Goal: Information Seeking & Learning: Find specific fact

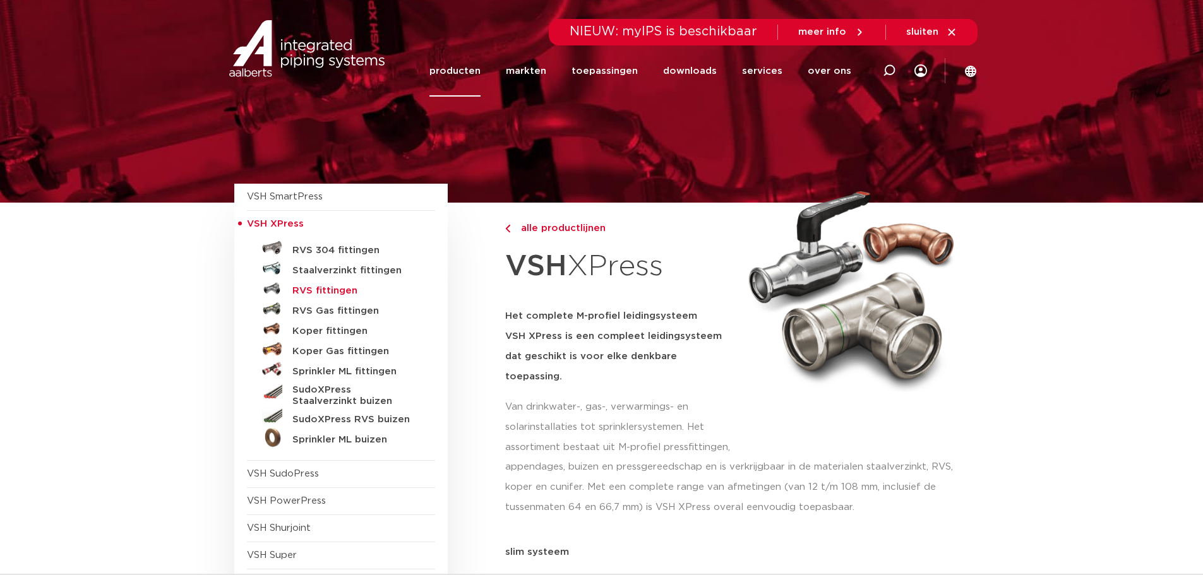
click at [325, 291] on h5 "RVS fittingen" at bounding box center [354, 291] width 125 height 11
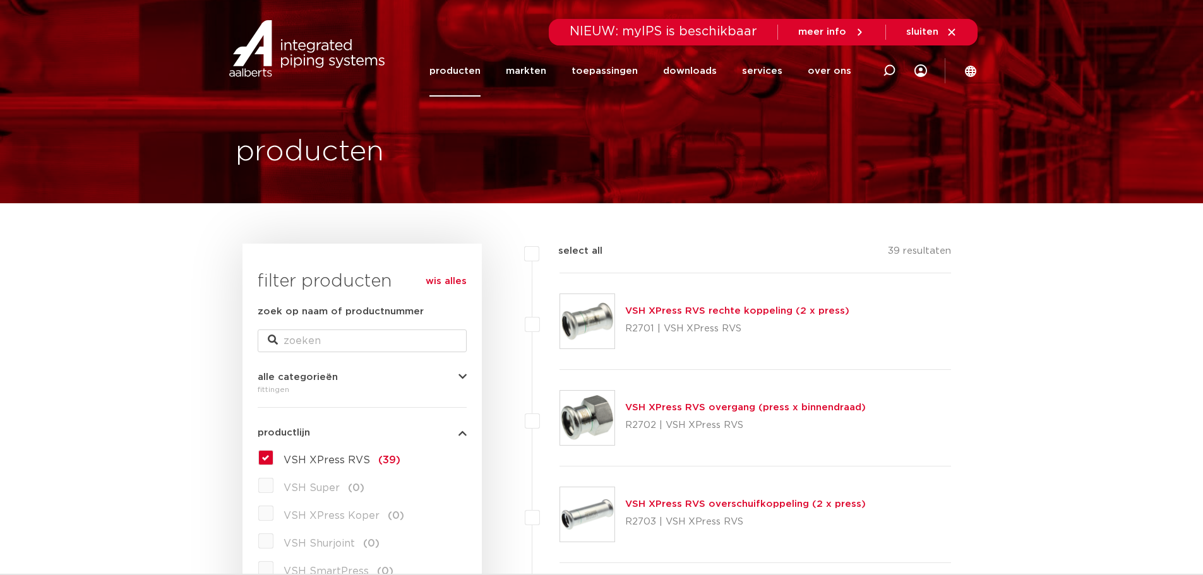
click at [458, 78] on link "producten" at bounding box center [455, 70] width 51 height 51
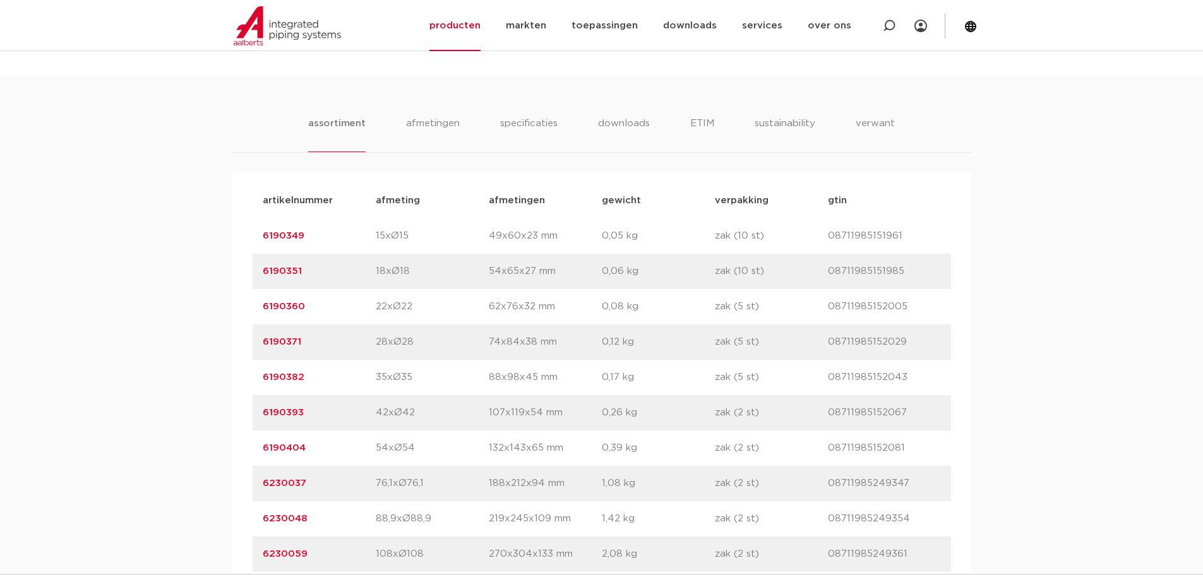
scroll to position [758, 0]
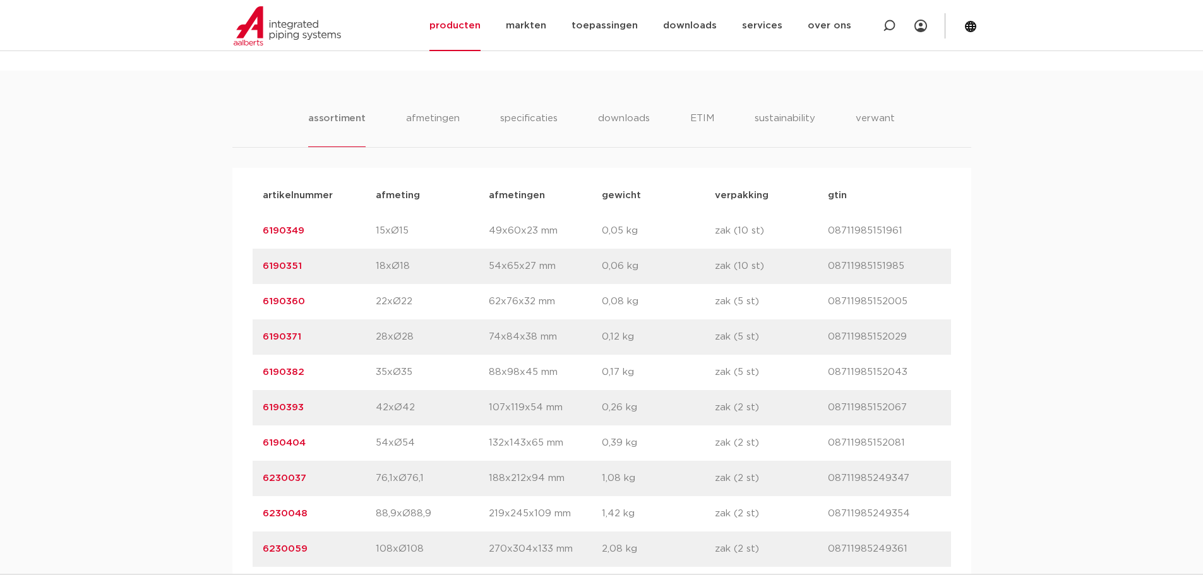
drag, startPoint x: 270, startPoint y: 372, endPoint x: 240, endPoint y: 372, distance: 29.7
click at [240, 372] on div "artikelnummer afmeting afmetingen gewicht verpakking gtin artikelnummer 6190349…" at bounding box center [601, 372] width 739 height 409
copy link "6190382"
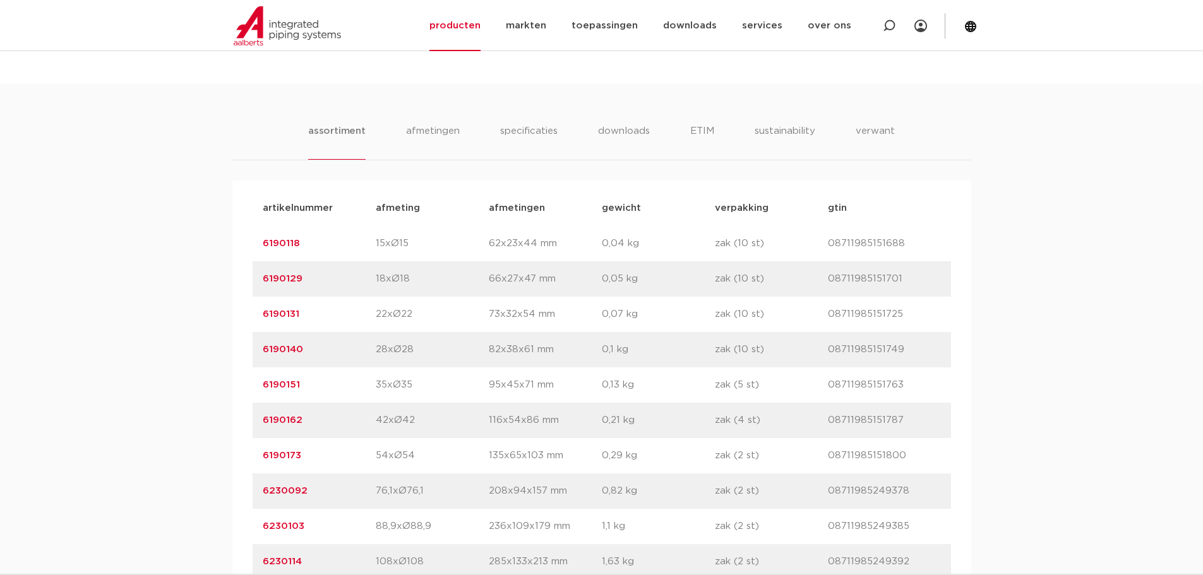
scroll to position [758, 0]
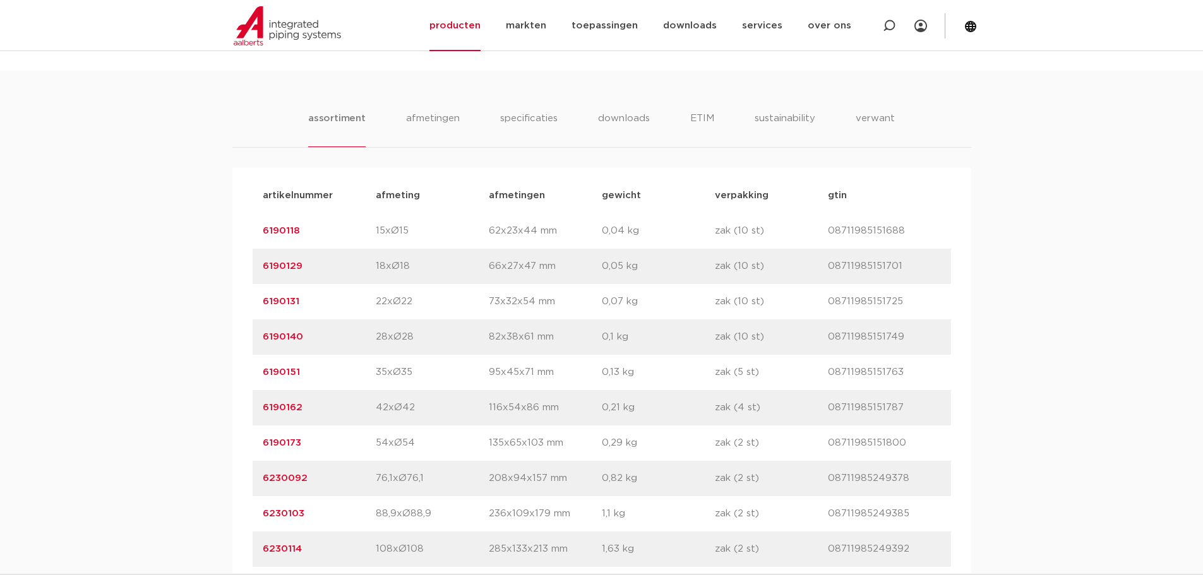
drag, startPoint x: 325, startPoint y: 369, endPoint x: 231, endPoint y: 376, distance: 95.0
click at [231, 376] on div "assortiment afmetingen specificaties downloads ETIM sustainability verwant asso…" at bounding box center [601, 324] width 1203 height 507
copy link "6190151"
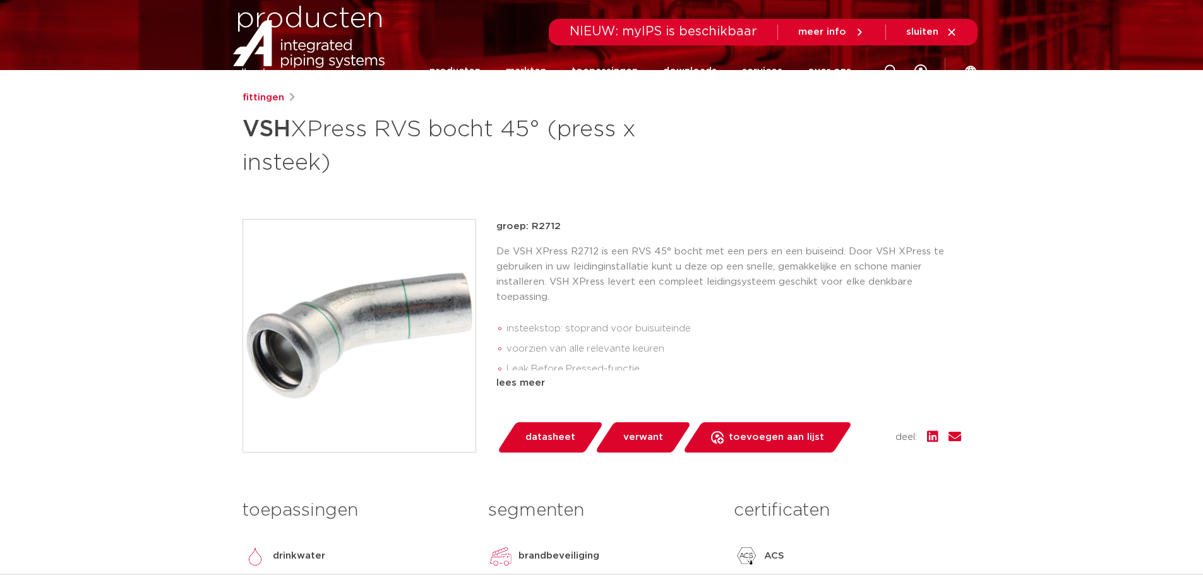
scroll to position [0, 0]
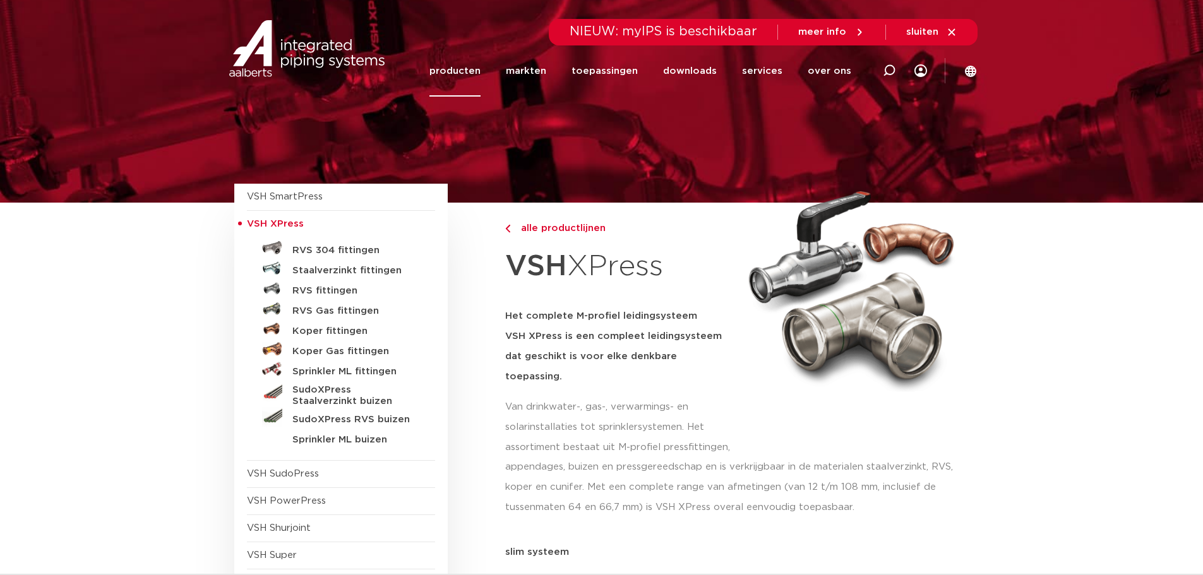
click at [328, 345] on link "Koper Gas fittingen" at bounding box center [341, 349] width 188 height 20
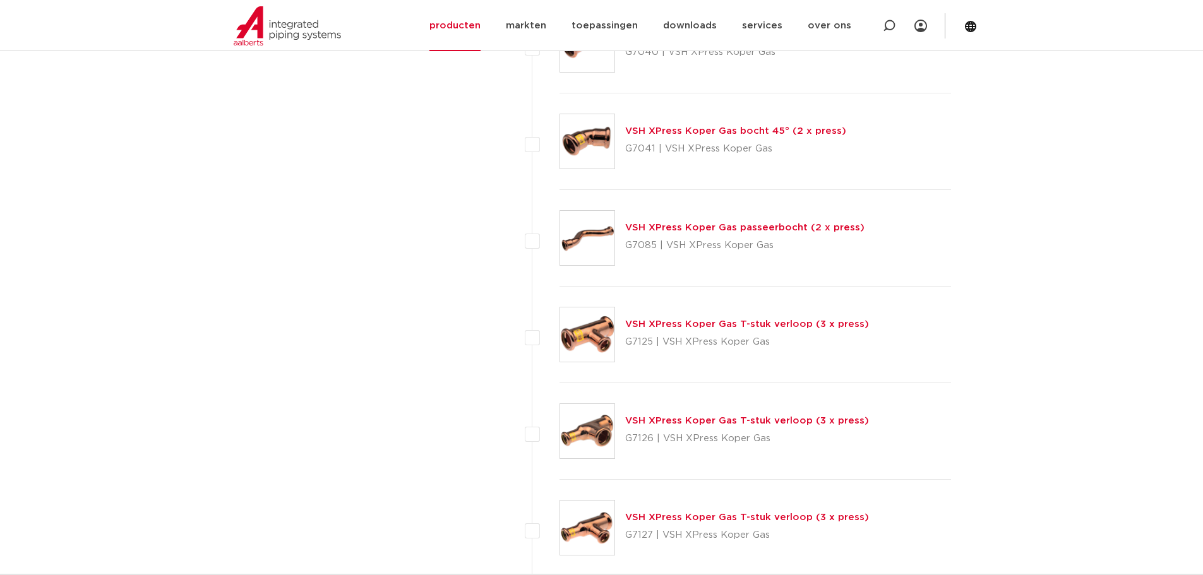
scroll to position [1326, 0]
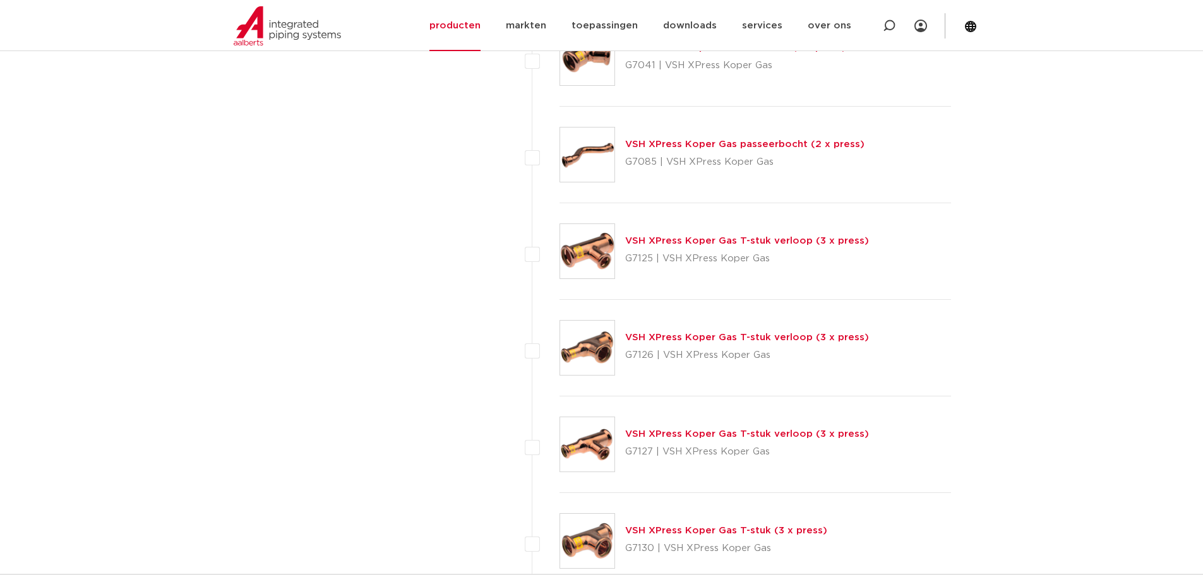
click at [692, 245] on link "VSH XPress Koper Gas T-stuk verloop (3 x press)" at bounding box center [747, 240] width 244 height 9
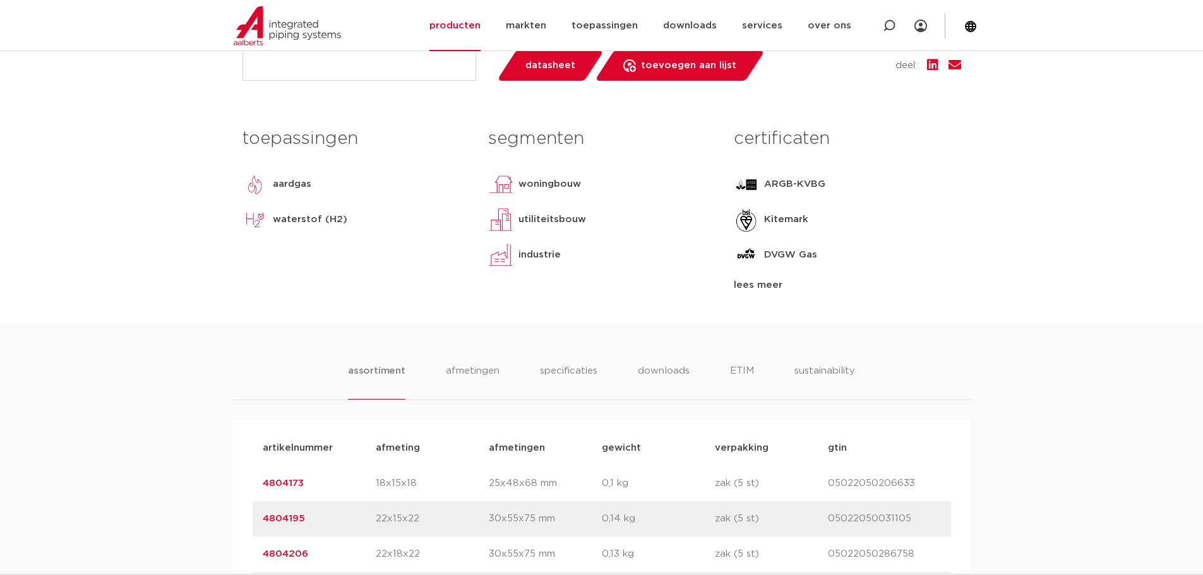
scroll to position [947, 0]
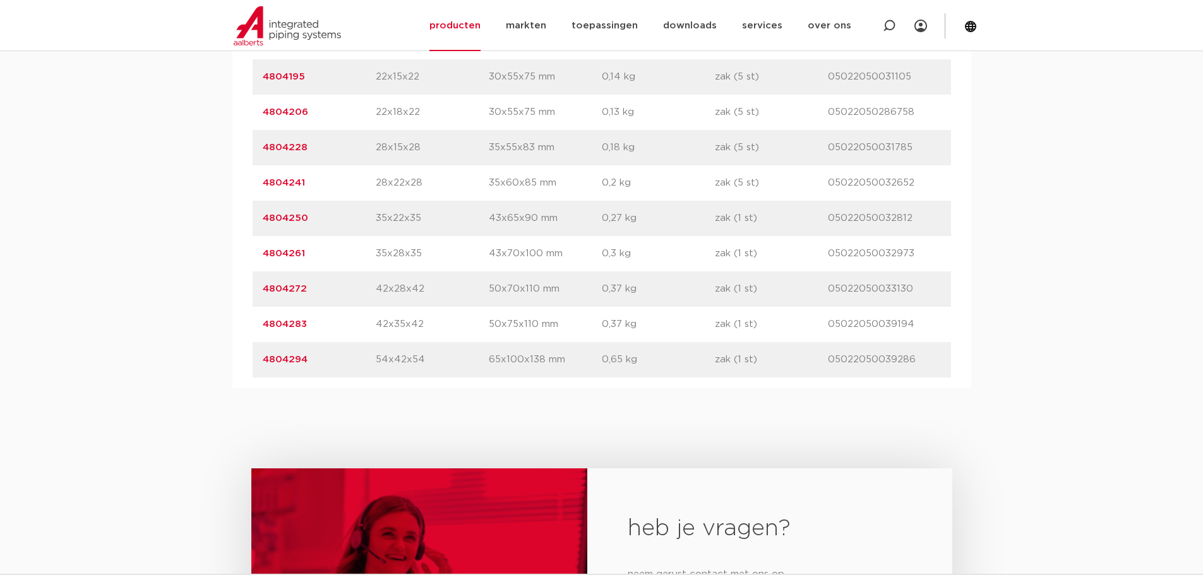
drag, startPoint x: 324, startPoint y: 189, endPoint x: 238, endPoint y: 199, distance: 86.4
click at [238, 199] on div "artikelnummer afmeting afmetingen gewicht verpakking gtin artikelnummer 4804173…" at bounding box center [601, 183] width 739 height 409
copy link "4804241"
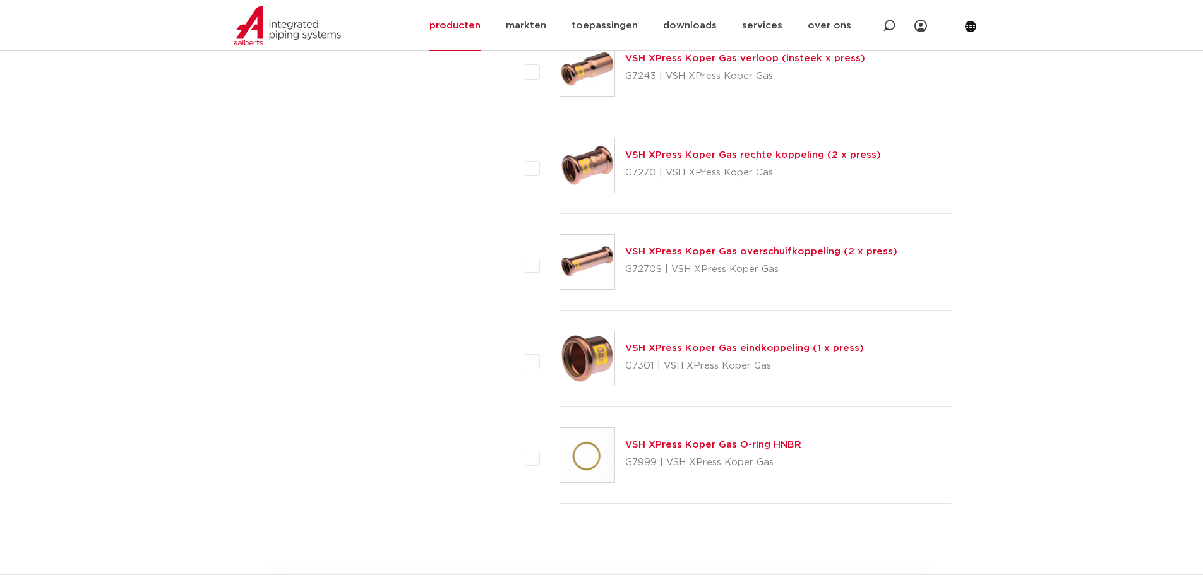
scroll to position [1958, 0]
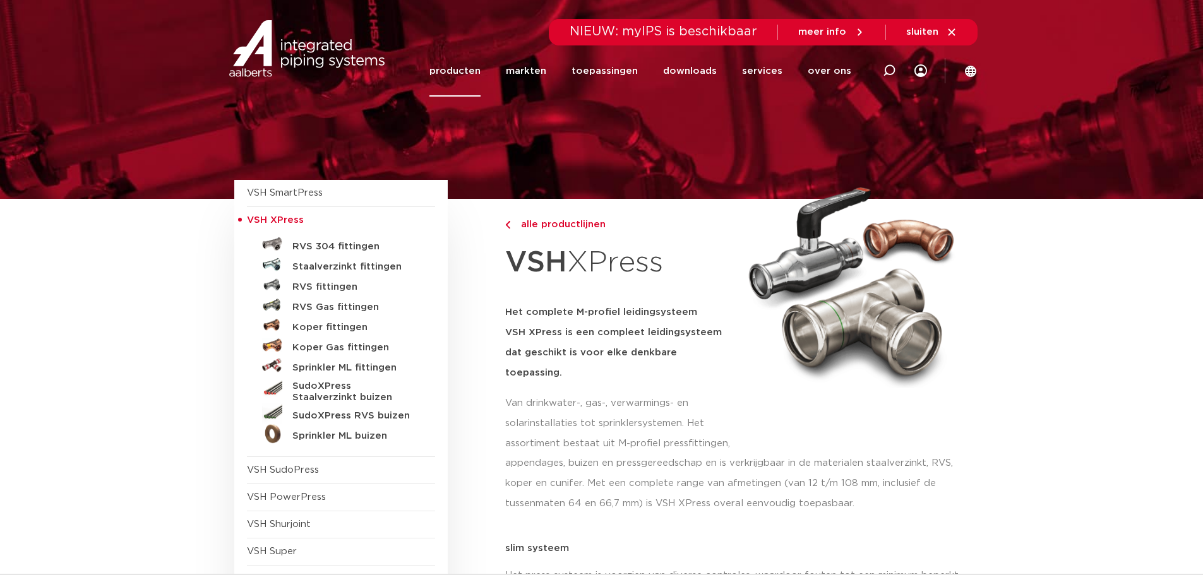
scroll to position [126, 0]
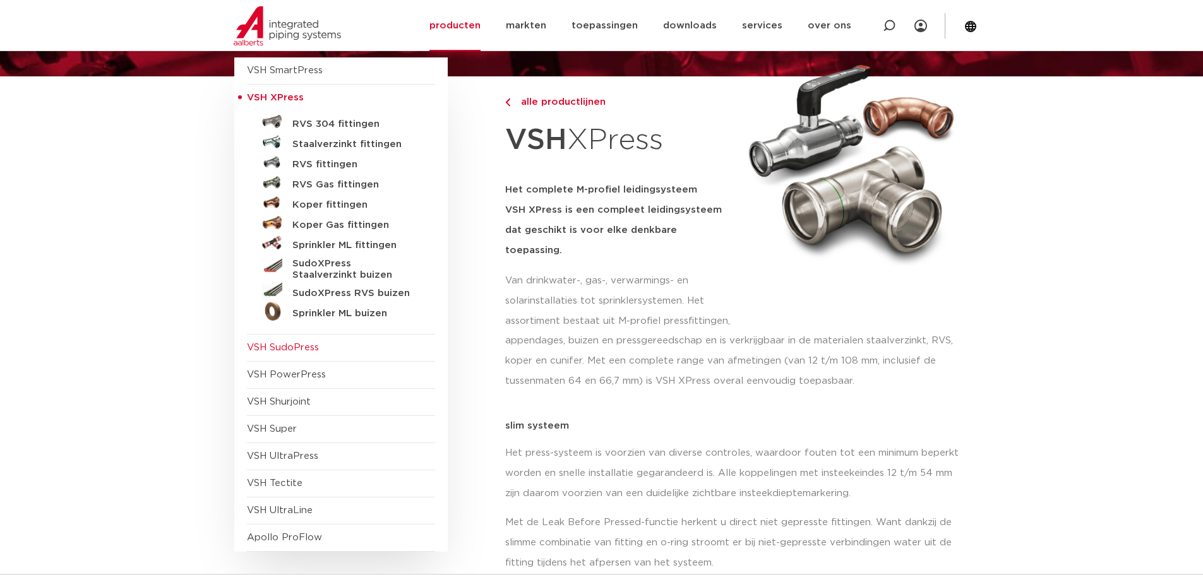
click at [290, 344] on span "VSH SudoPress" at bounding box center [283, 347] width 72 height 9
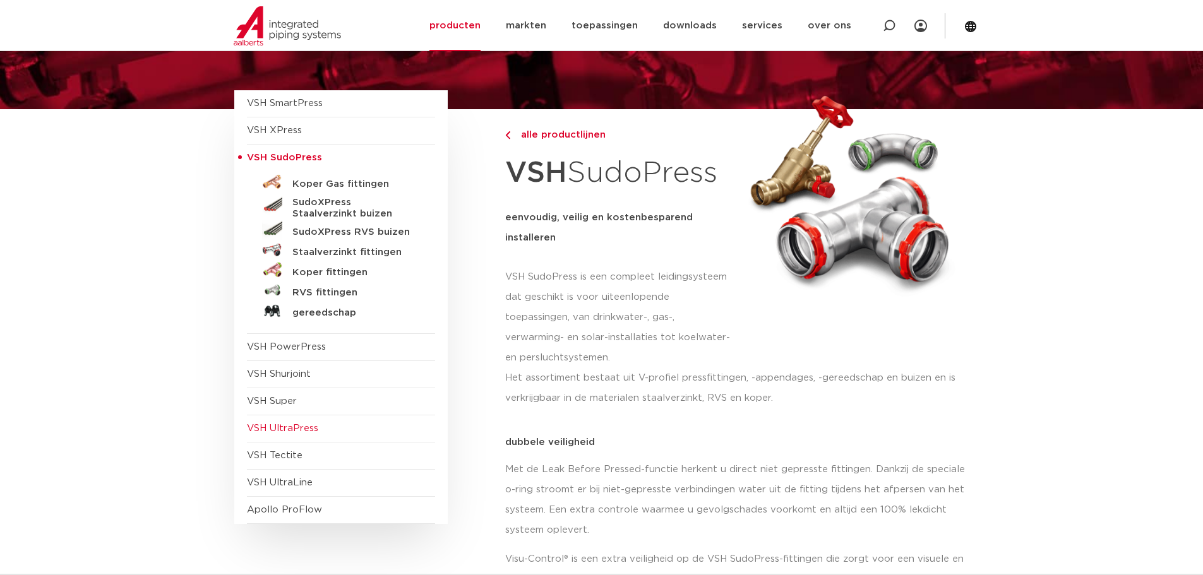
scroll to position [126, 0]
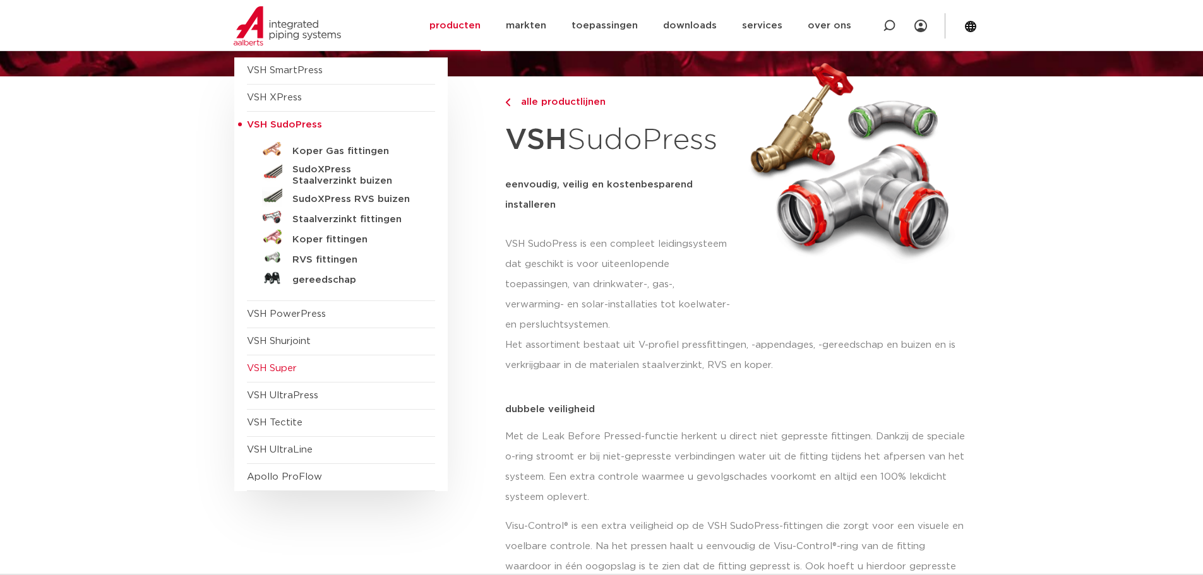
click at [285, 364] on span "VSH Super" at bounding box center [272, 368] width 50 height 9
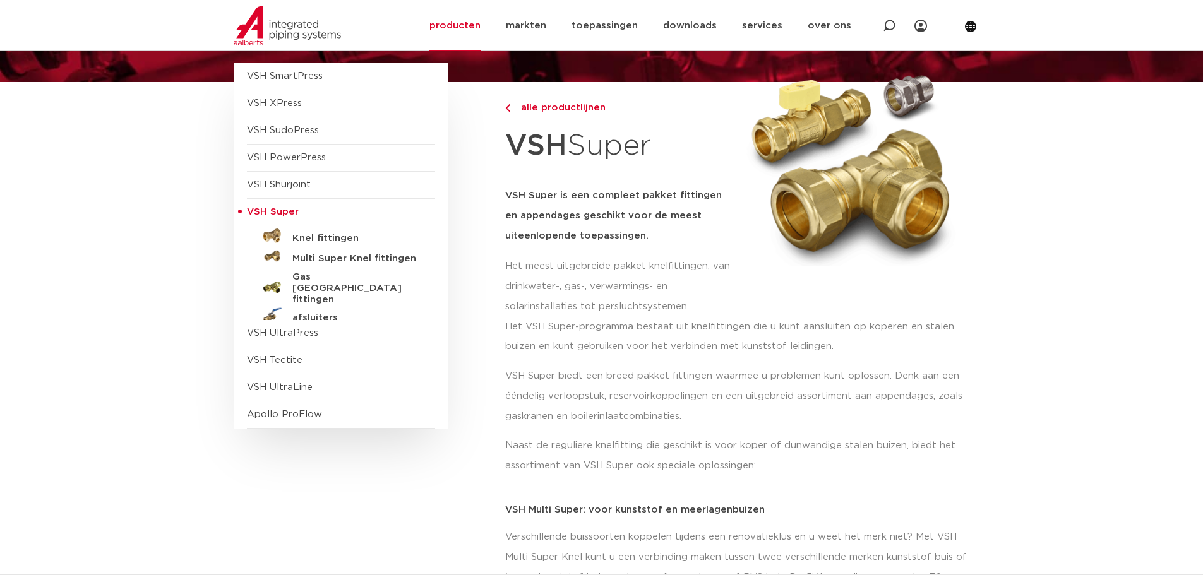
scroll to position [126, 0]
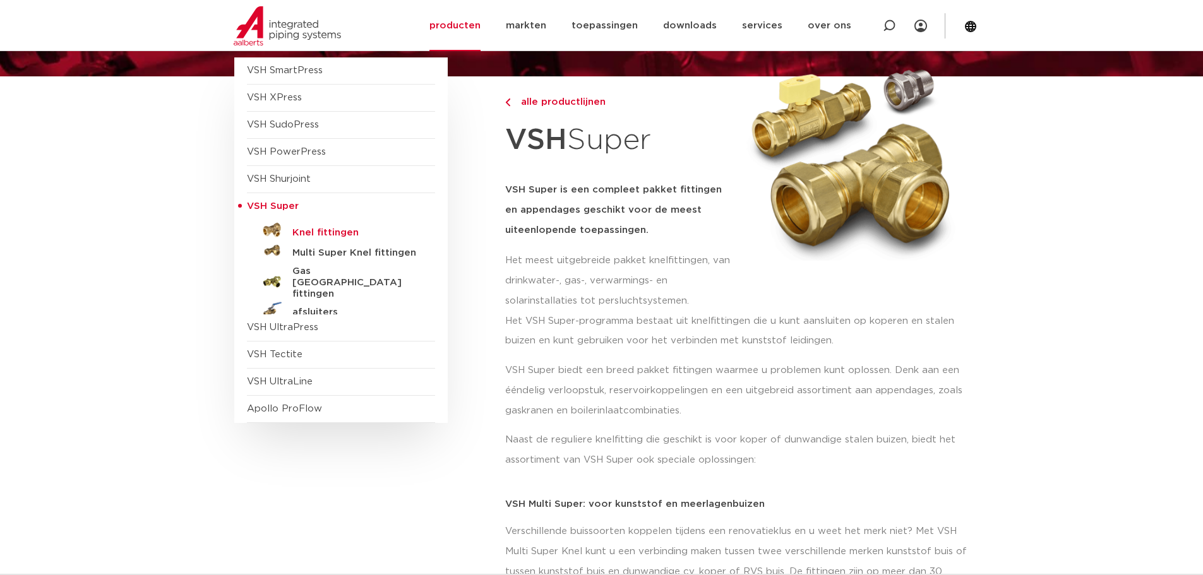
click at [316, 235] on h5 "Knel fittingen" at bounding box center [354, 232] width 125 height 11
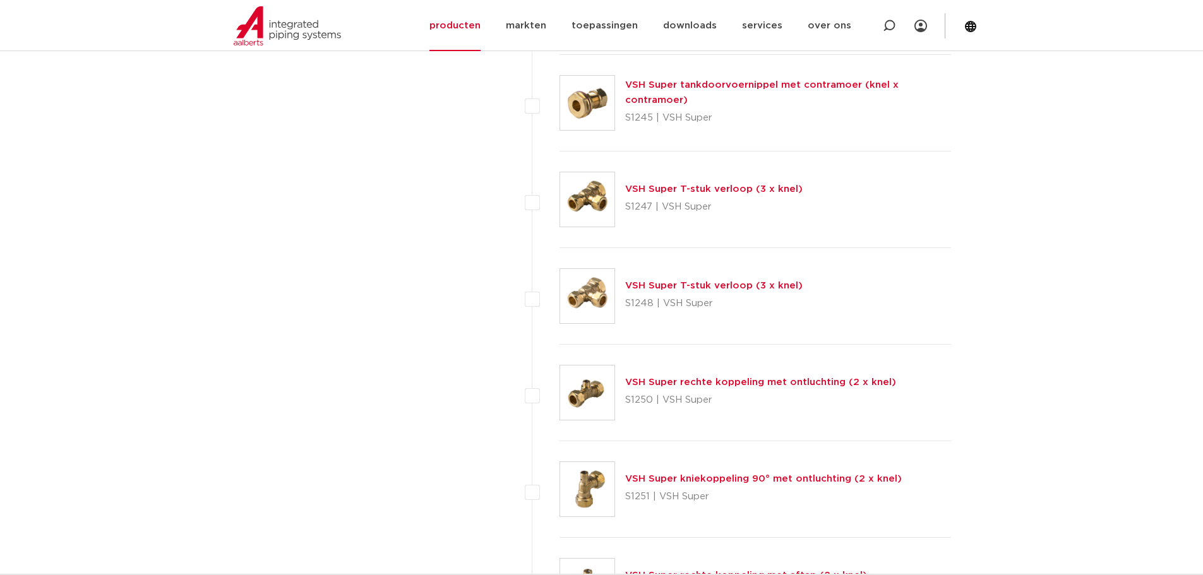
scroll to position [3474, 0]
